Goal: Task Accomplishment & Management: Use online tool/utility

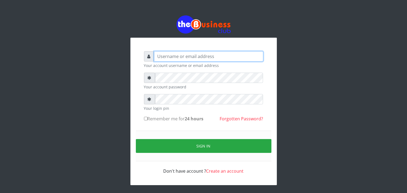
type input "[EMAIL_ADDRESS][DOMAIN_NAME]"
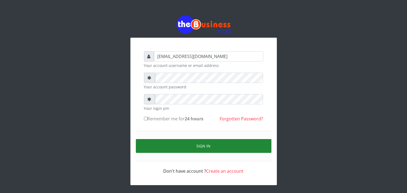
click at [168, 145] on button "Sign in" at bounding box center [204, 146] width 136 height 14
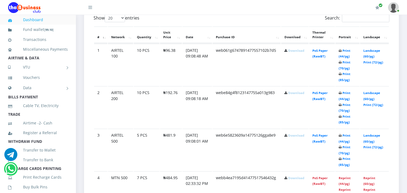
scroll to position [294, 0]
click at [319, 142] on link "PoS Paper (RawBT)" at bounding box center [319, 139] width 15 height 10
click at [315, 98] on link "PoS Paper (RawBT)" at bounding box center [319, 96] width 15 height 10
click at [320, 56] on link "PoS Paper (RawBT)" at bounding box center [319, 54] width 15 height 10
